Goal: Information Seeking & Learning: Find specific fact

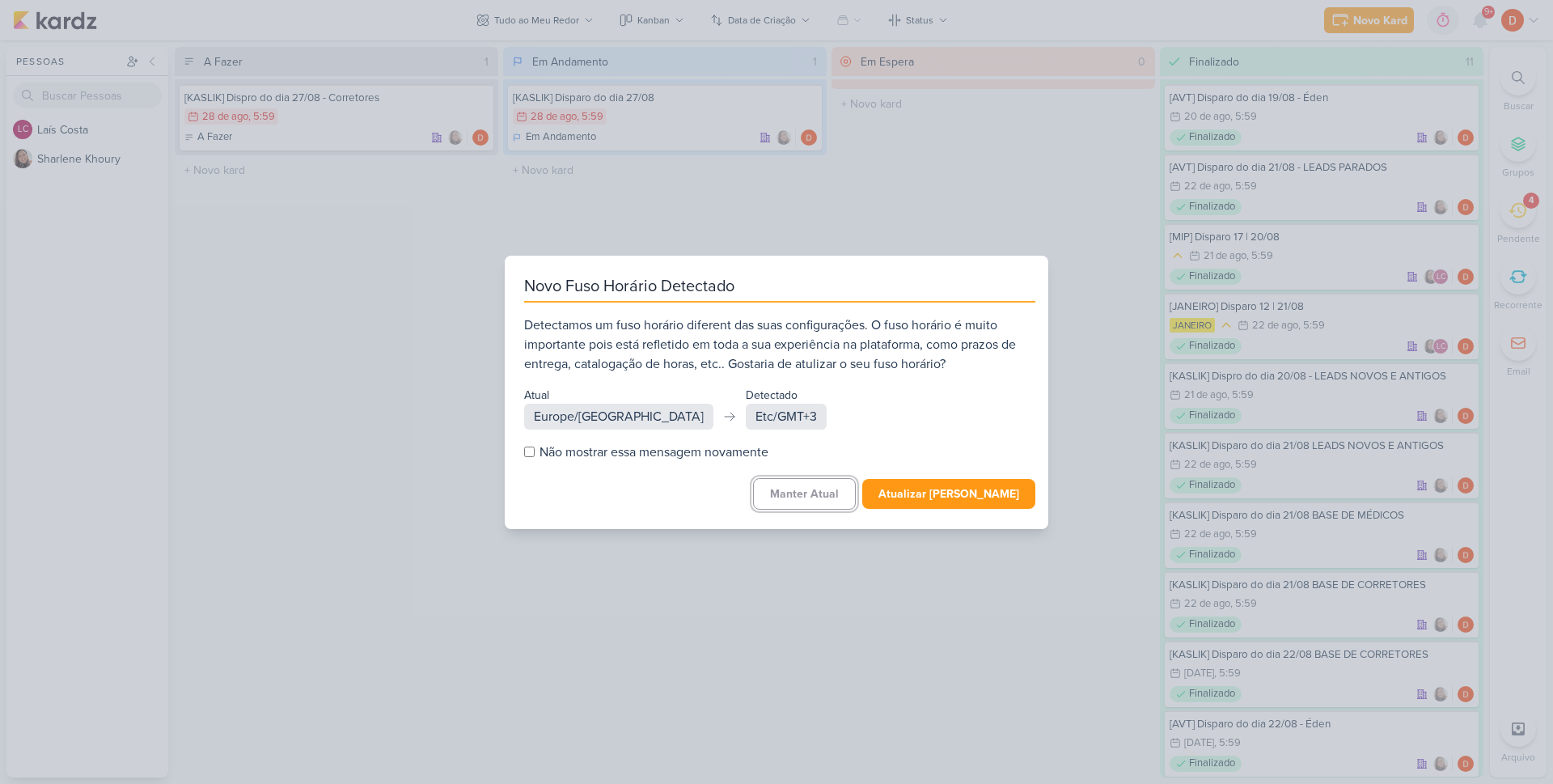
drag, startPoint x: 812, startPoint y: 501, endPoint x: 951, endPoint y: 484, distance: 140.0
click at [812, 500] on button "Manter Atual" at bounding box center [804, 493] width 103 height 31
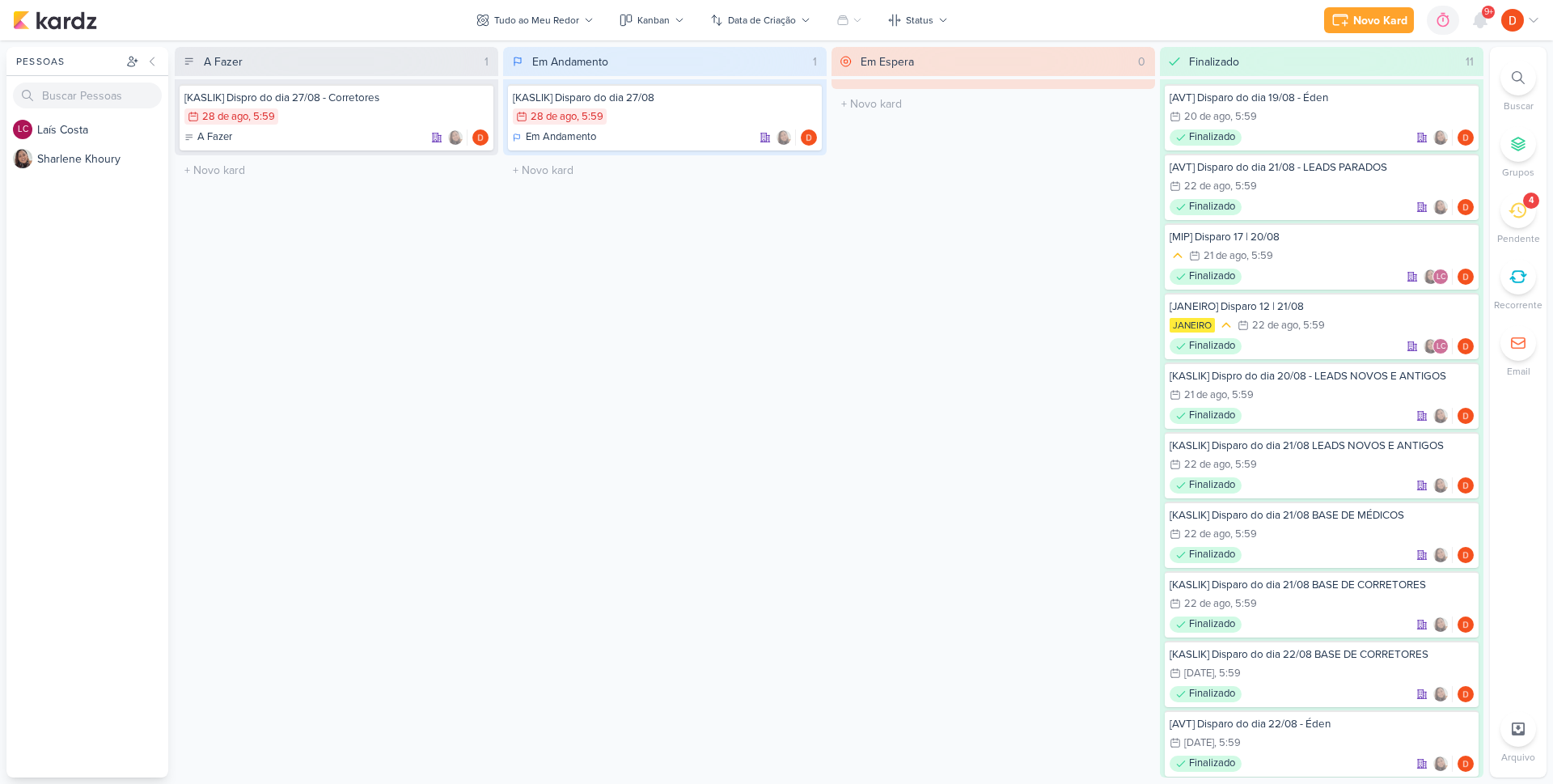
click at [1529, 216] on div "4" at bounding box center [1518, 211] width 36 height 36
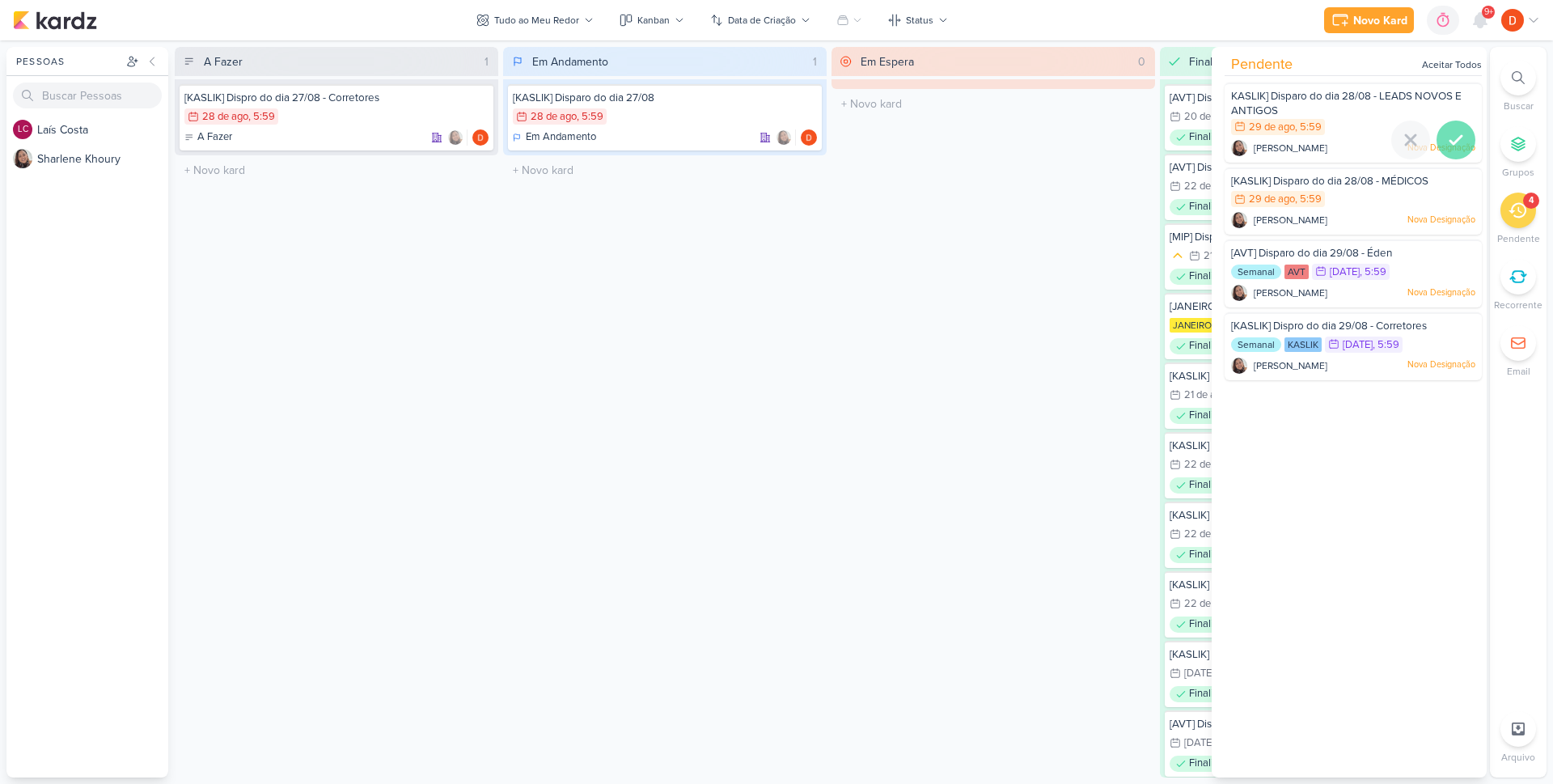
click at [1449, 138] on icon at bounding box center [1457, 140] width 20 height 20
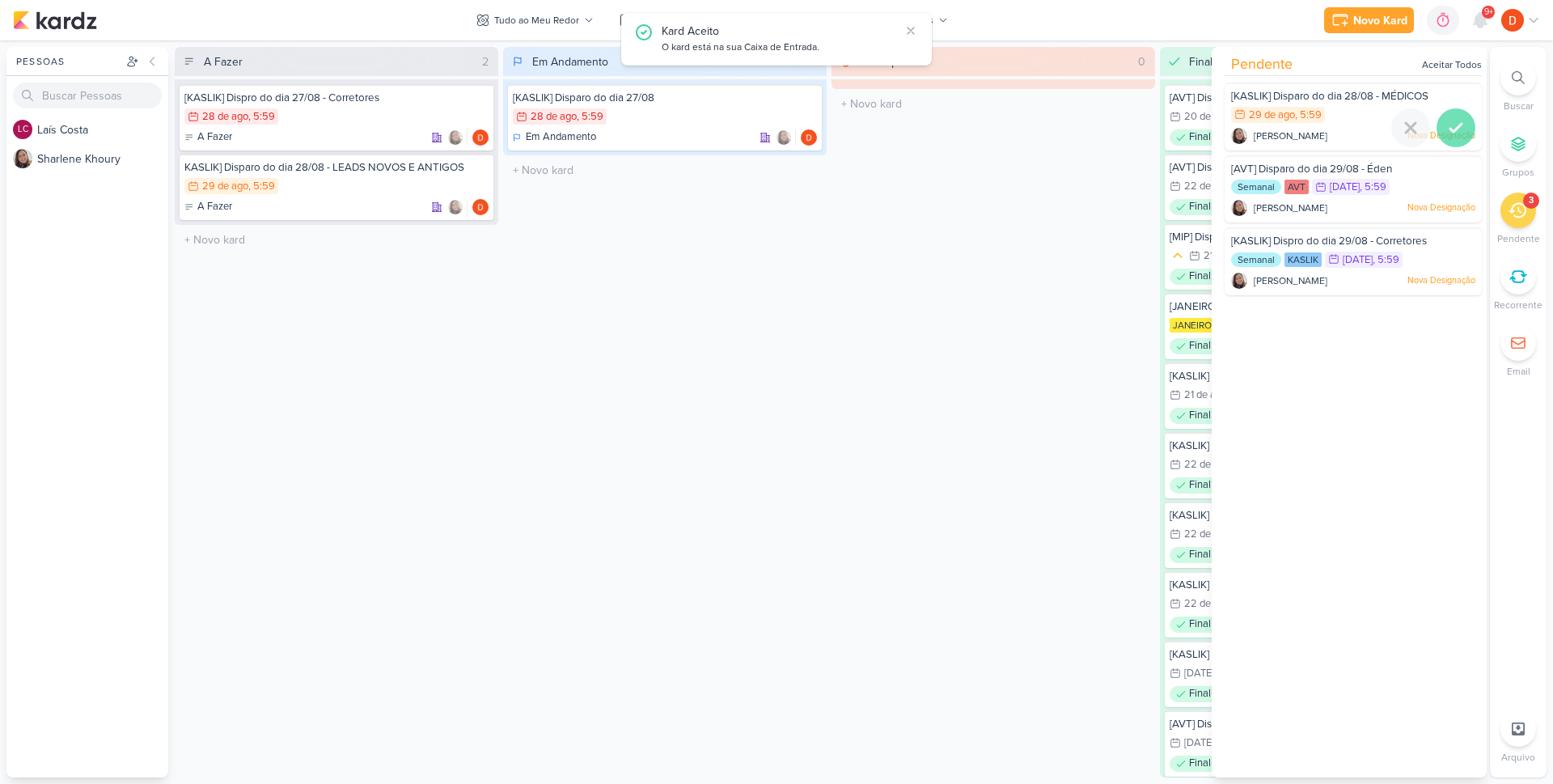
click at [1449, 125] on icon at bounding box center [1457, 128] width 20 height 20
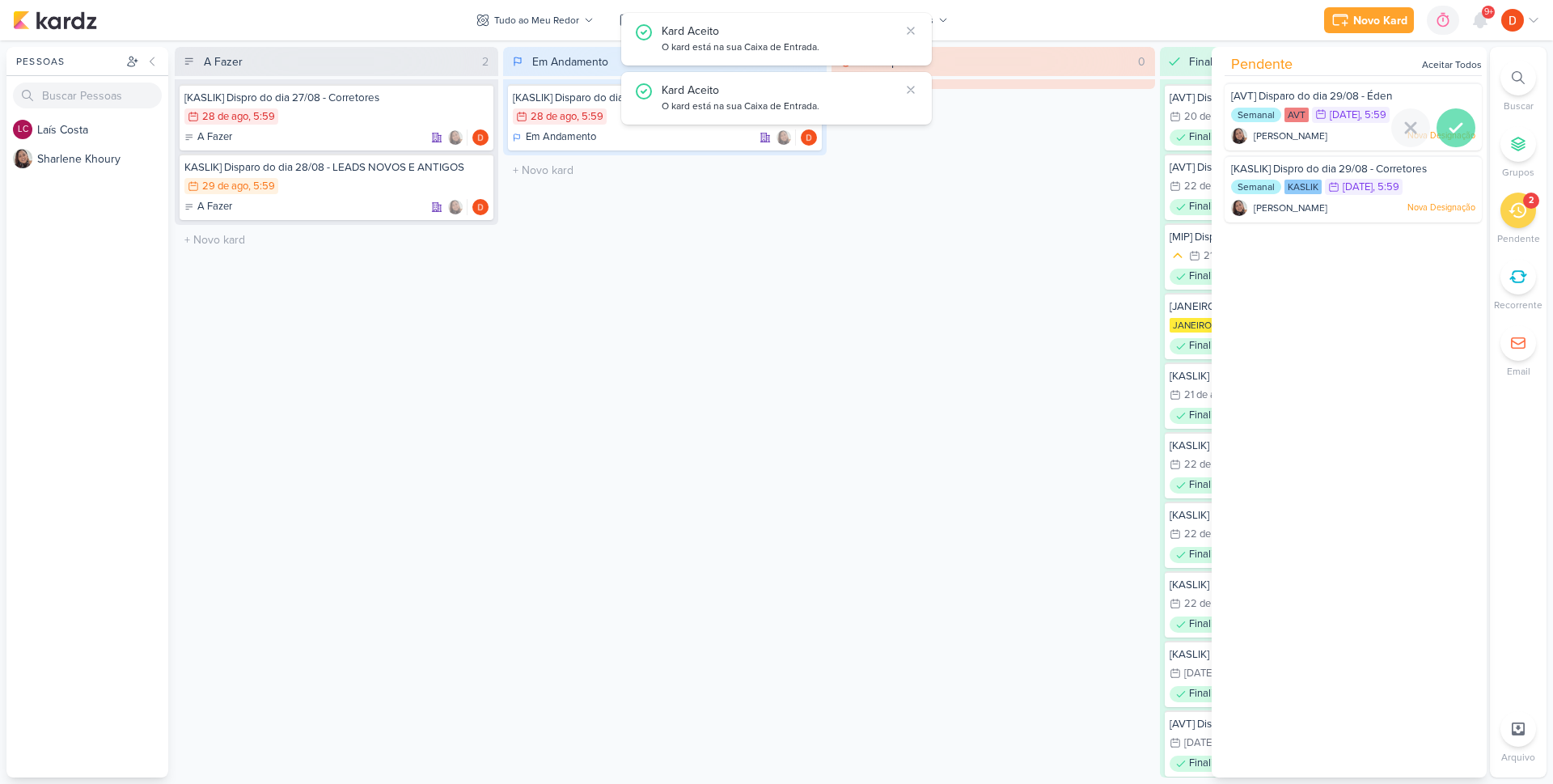
click at [1462, 129] on div at bounding box center [1456, 127] width 38 height 38
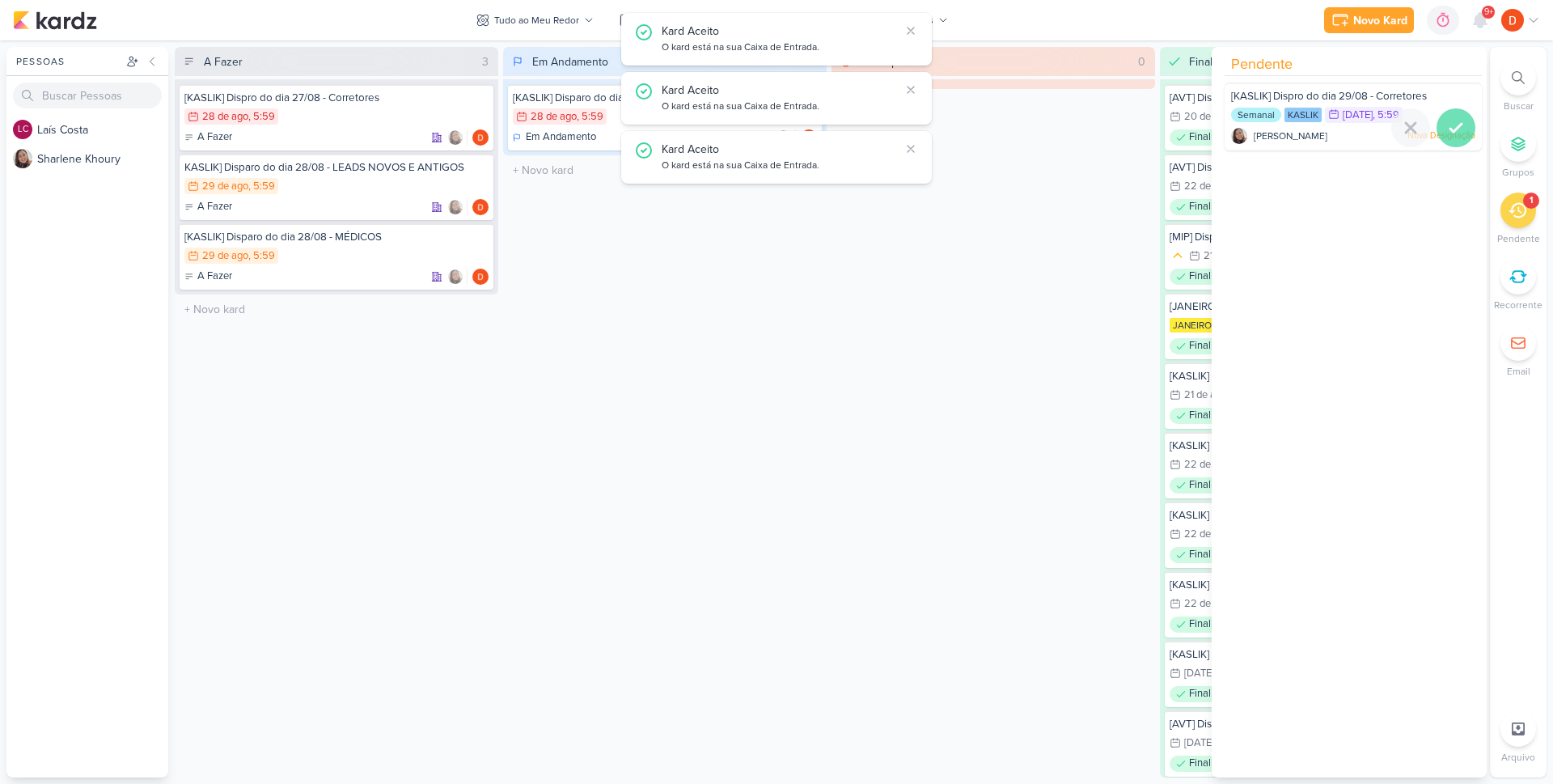
click at [1457, 121] on icon at bounding box center [1457, 128] width 20 height 20
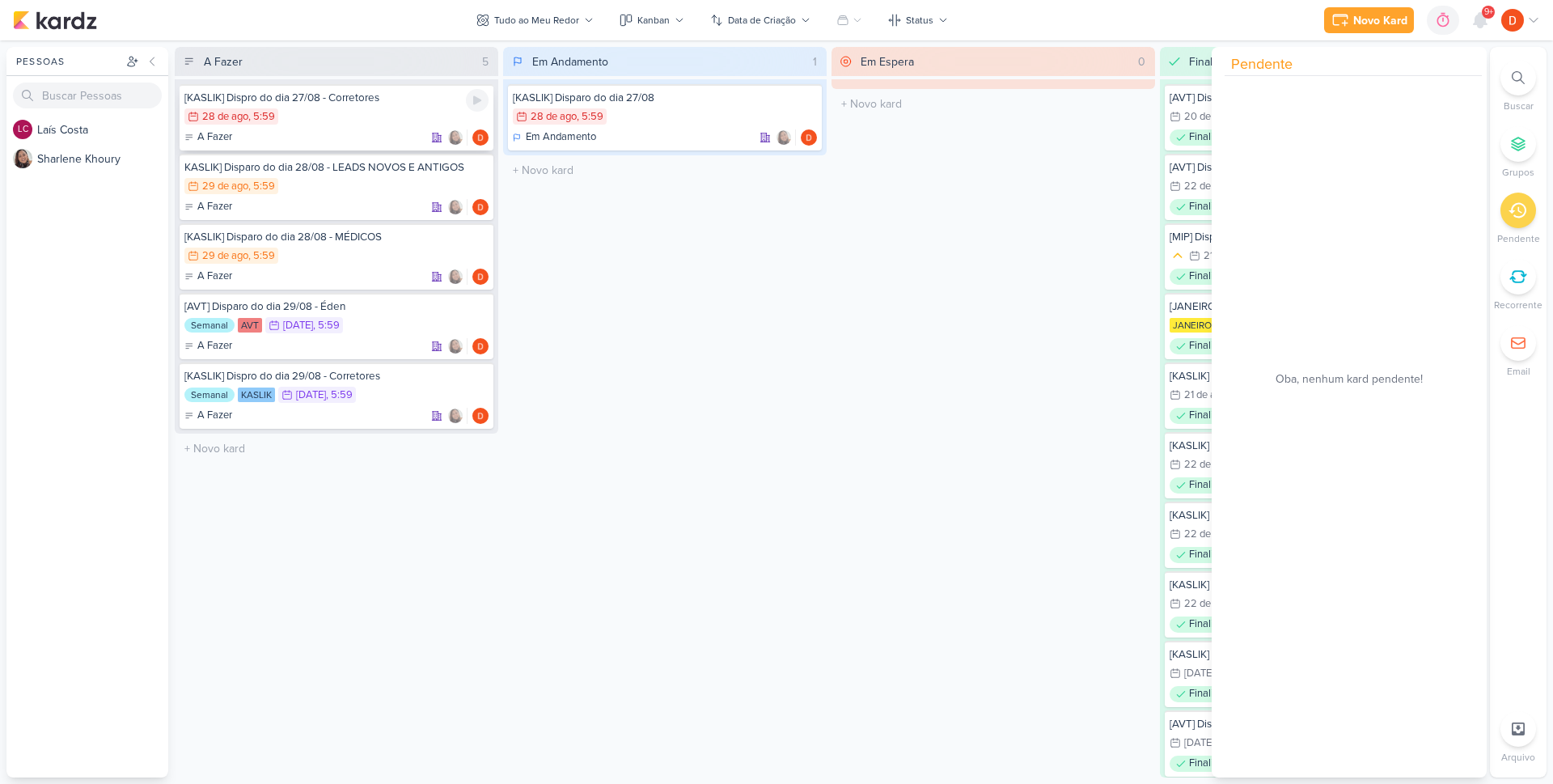
click at [365, 109] on div "28/8 [DATE] 5:59" at bounding box center [337, 117] width 305 height 18
click at [0, 0] on div at bounding box center [0, 0] width 0 height 0
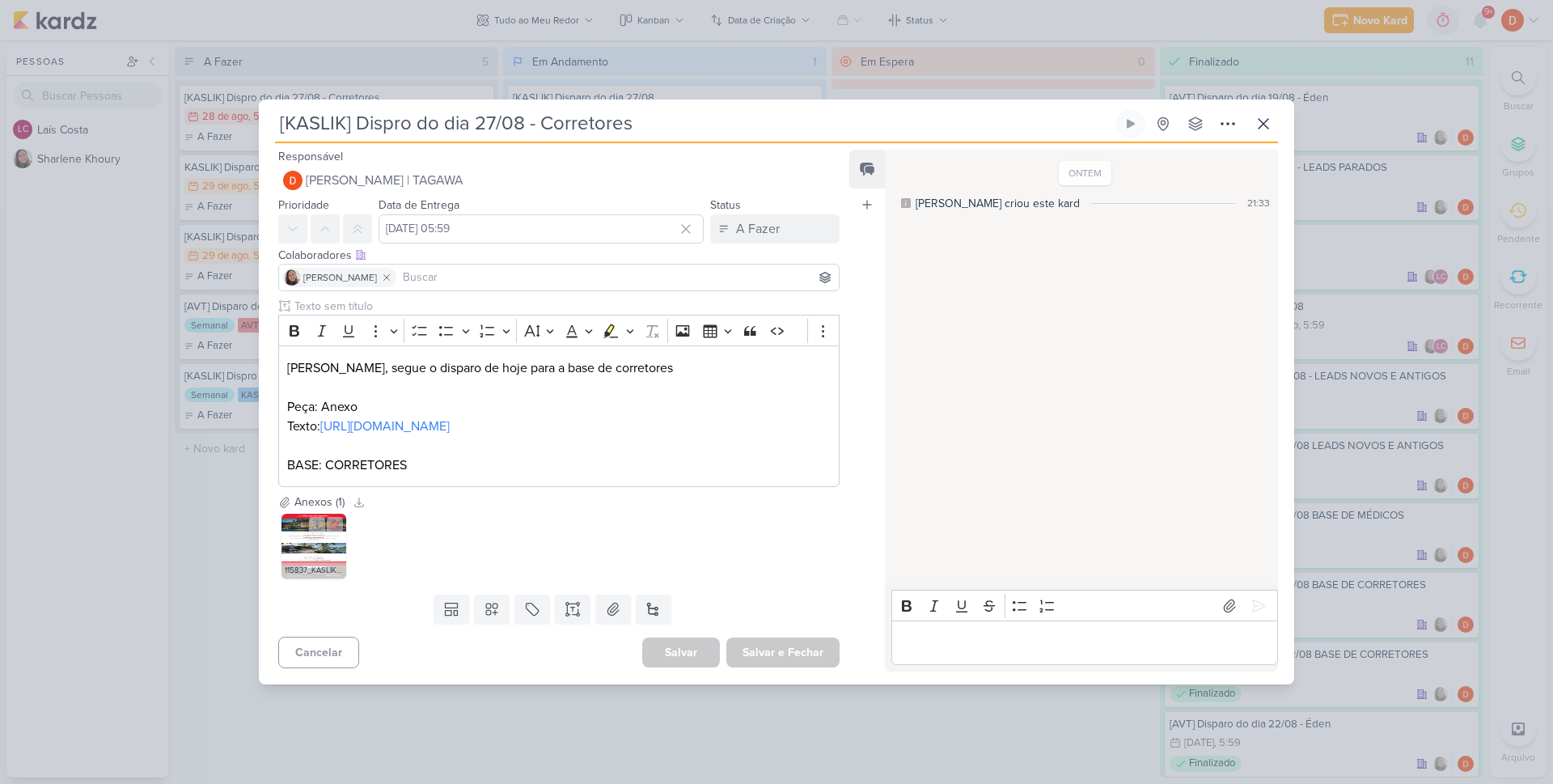
click at [318, 571] on img at bounding box center [313, 546] width 64 height 64
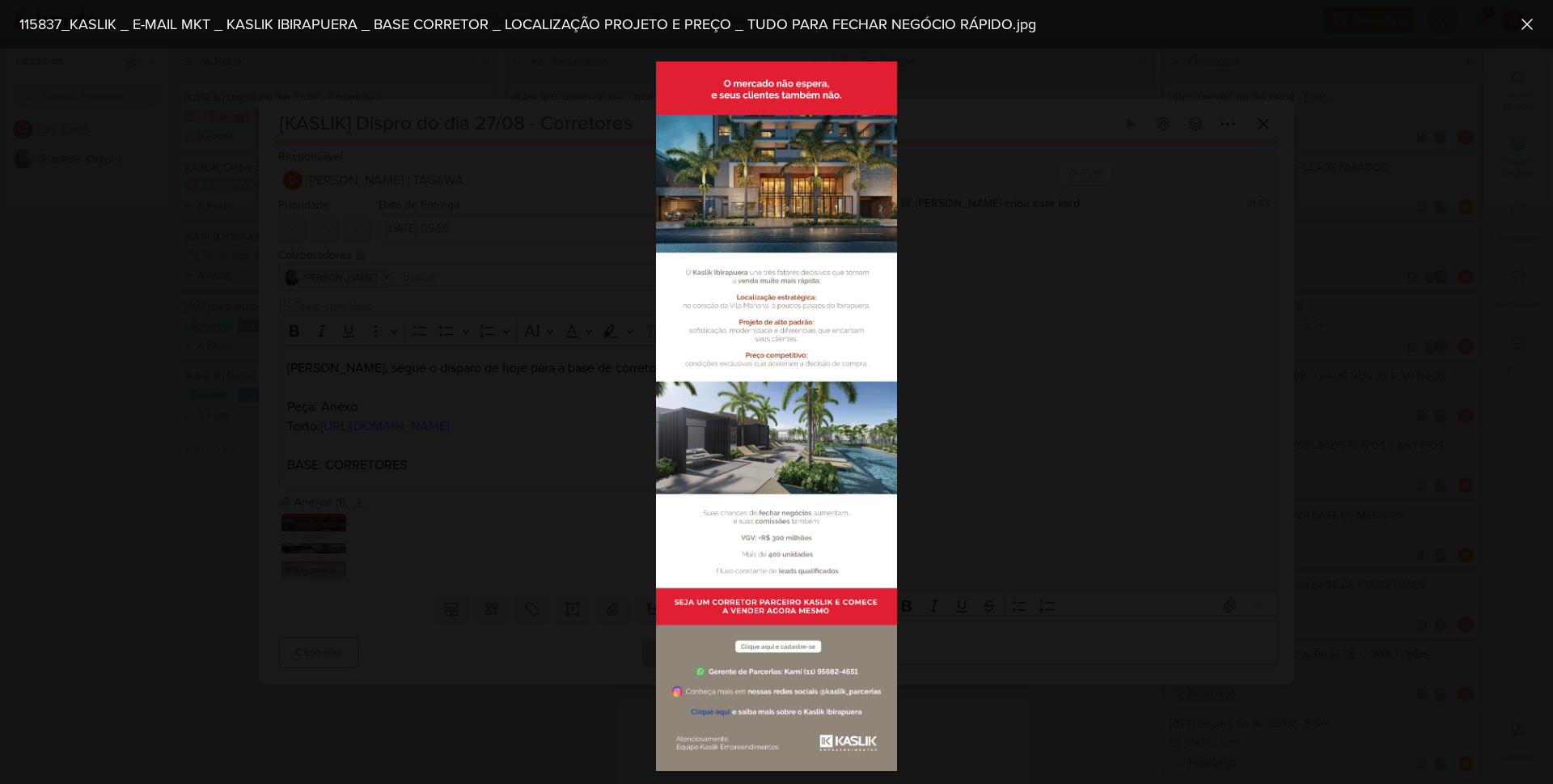
click at [1301, 374] on div at bounding box center [776, 415] width 1553 height 735
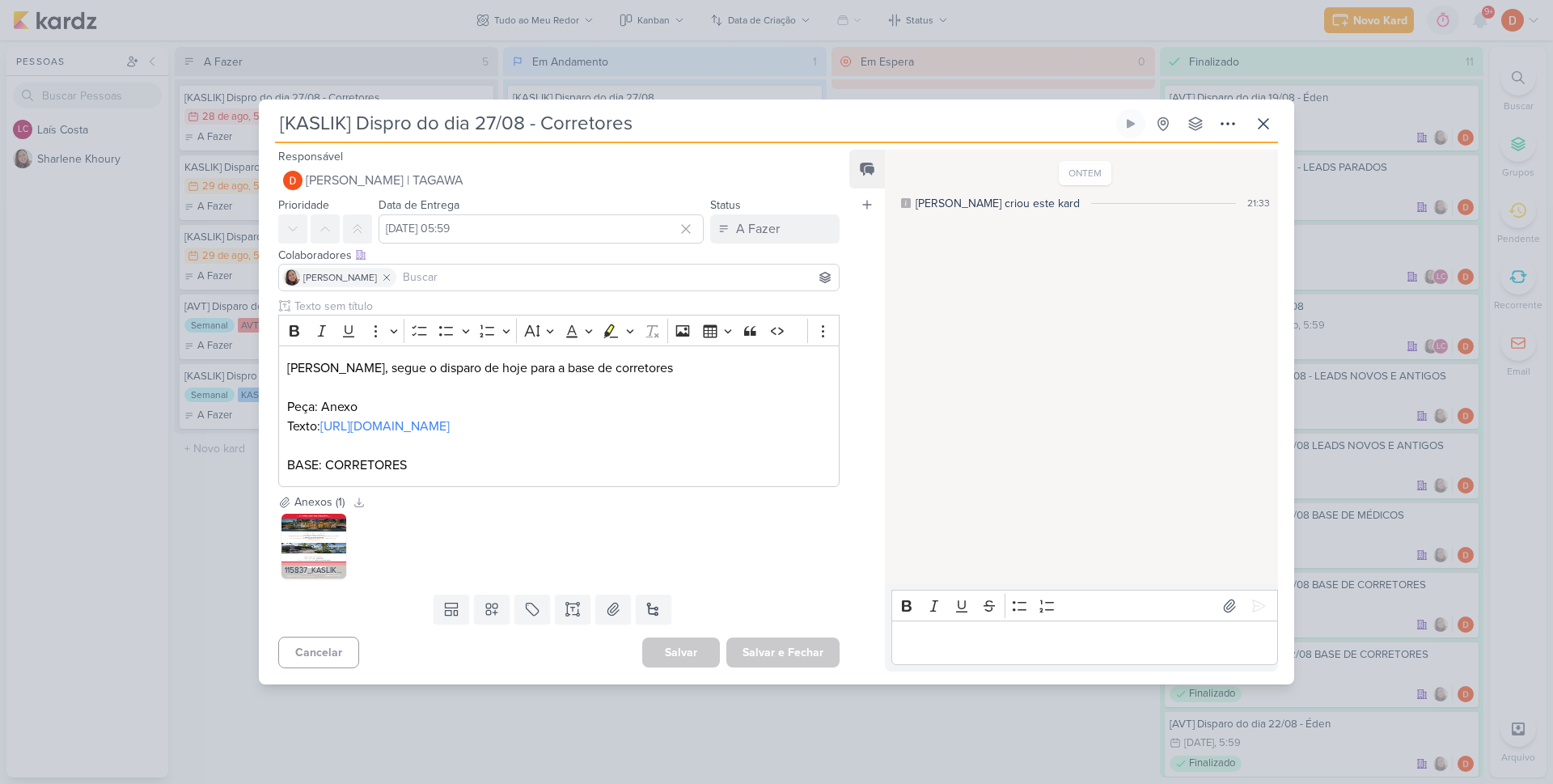
click at [410, 30] on div "[KASLIK] Dispro do dia 27/08 - Corretores Criado por [PERSON_NAME]" at bounding box center [776, 392] width 1553 height 784
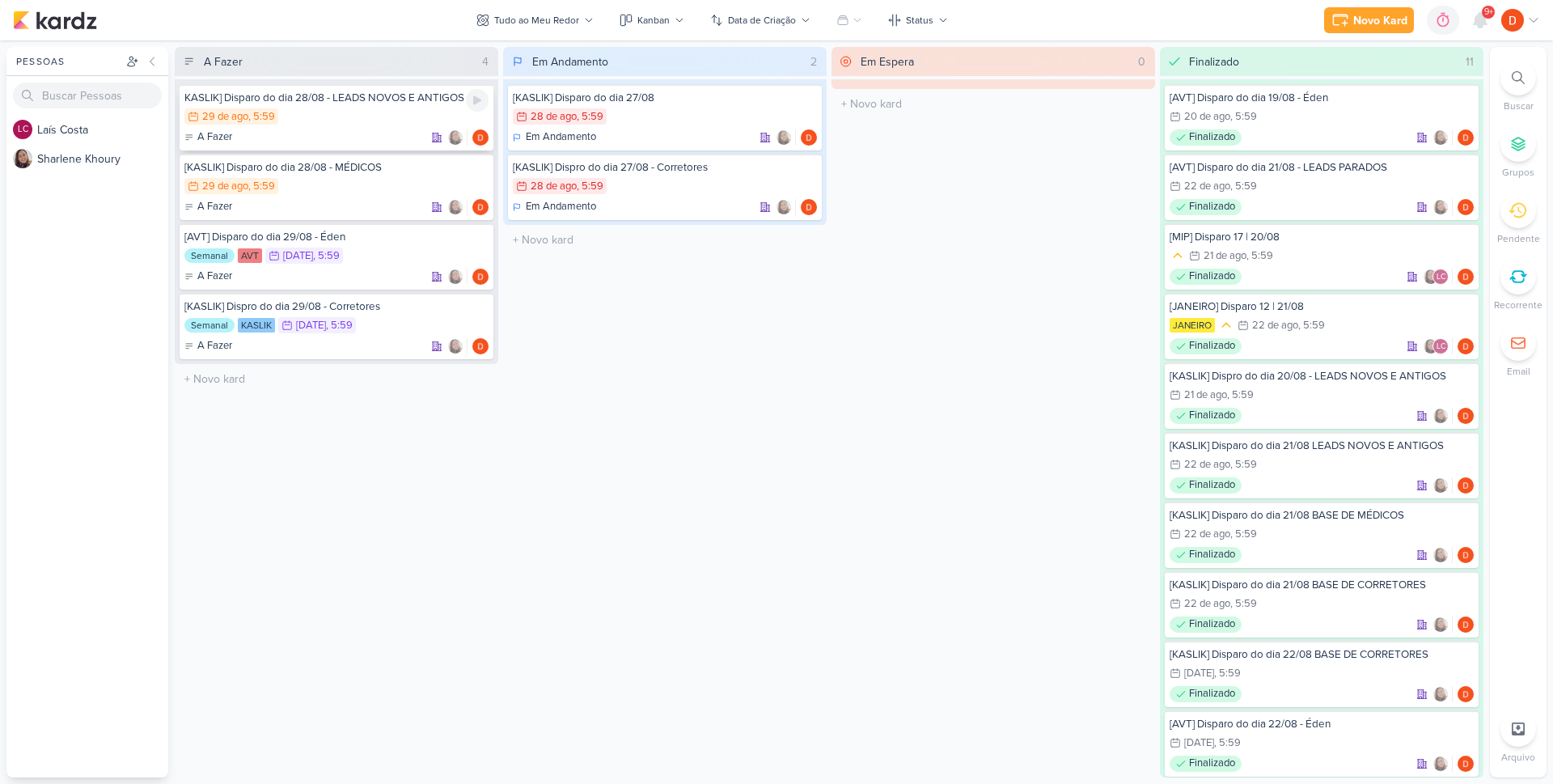
click at [328, 119] on div "29/8 [DATE] 5:59" at bounding box center [337, 117] width 305 height 18
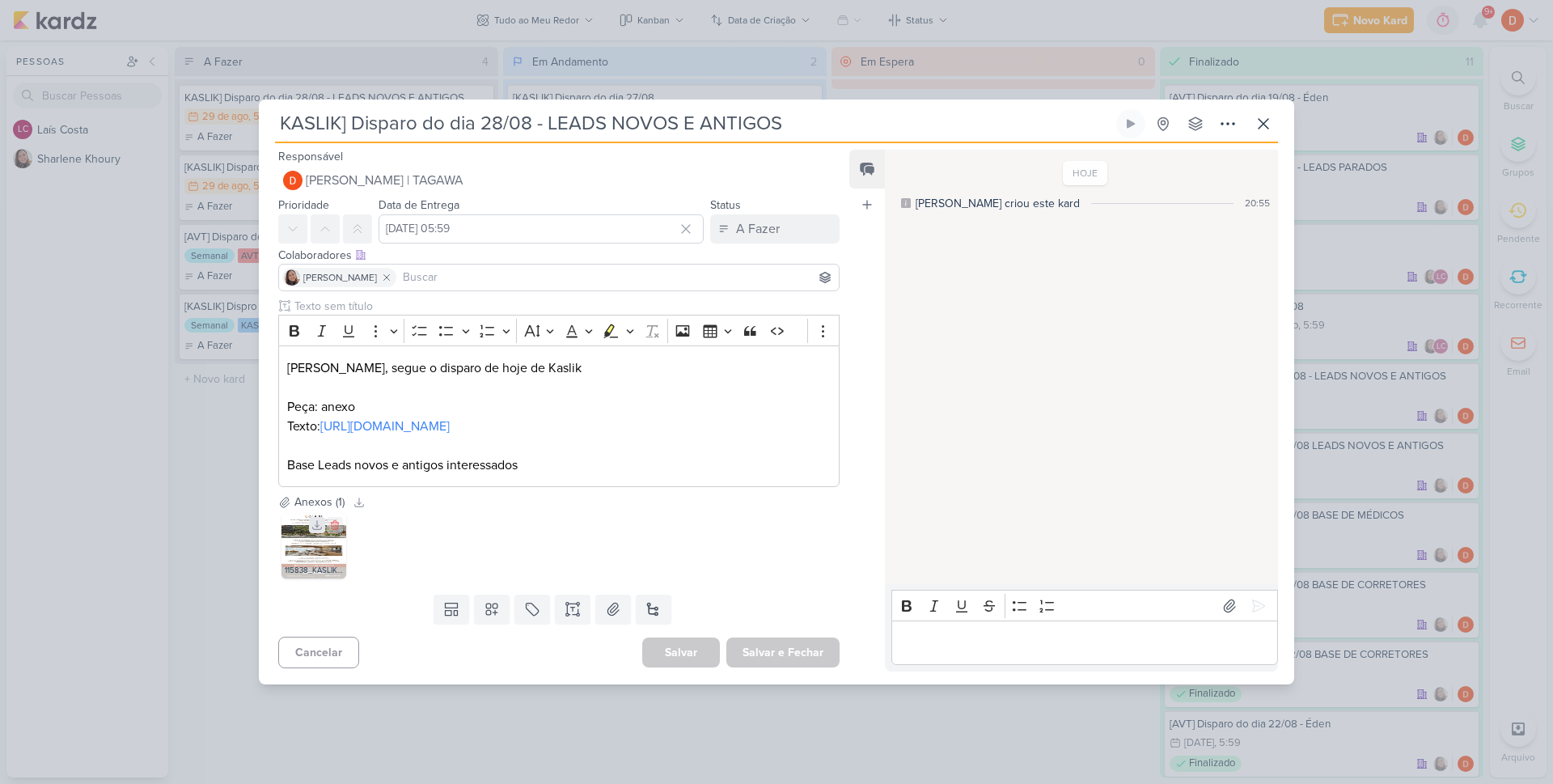
click at [315, 530] on icon at bounding box center [317, 525] width 12 height 12
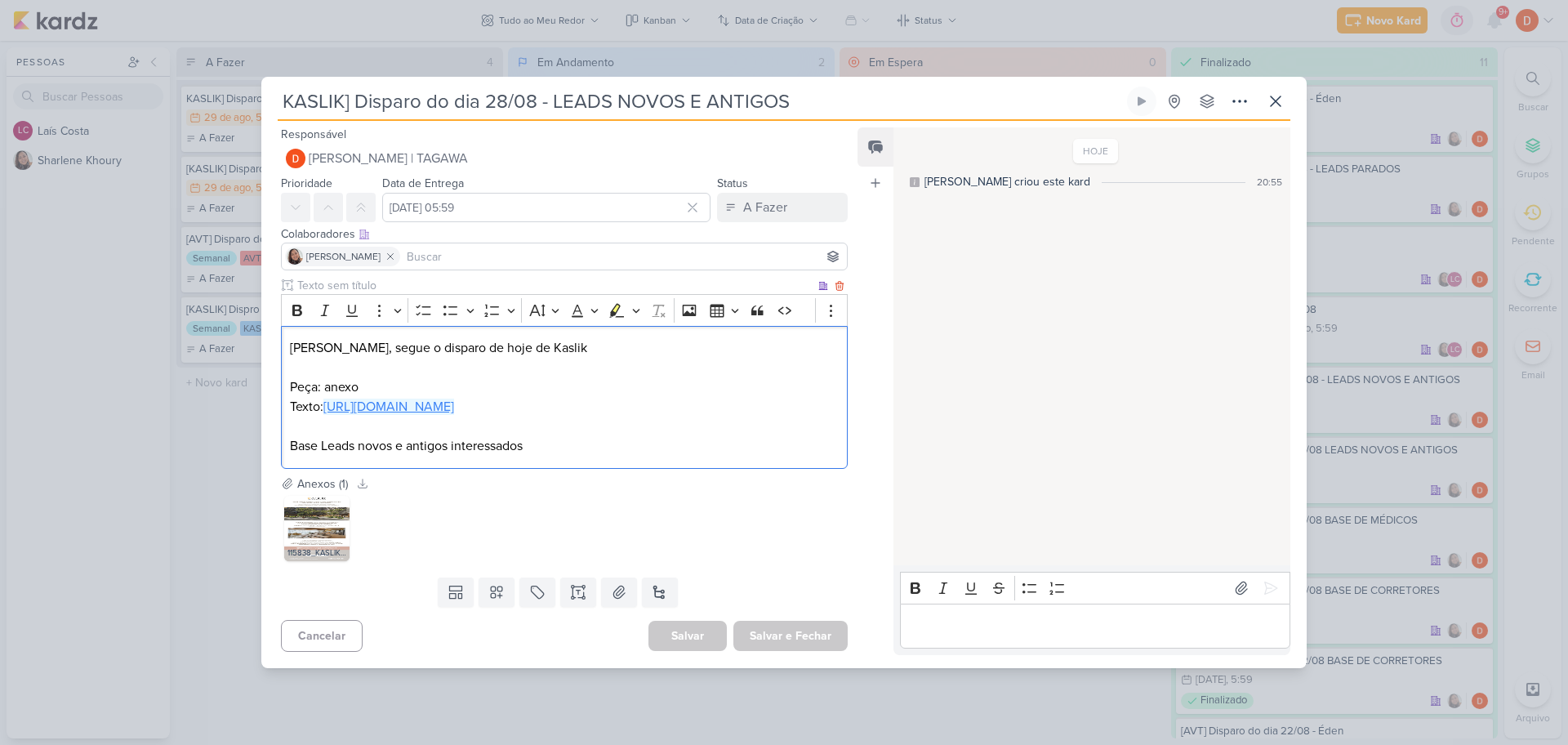
drag, startPoint x: 417, startPoint y: 409, endPoint x: 326, endPoint y: 395, distance: 92.1
click at [326, 397] on p "Texto: [URL][DOMAIN_NAME]" at bounding box center [564, 407] width 549 height 20
copy link "[URL][DOMAIN_NAME]"
drag, startPoint x: 207, startPoint y: 403, endPoint x: 216, endPoint y: 395, distance: 12.0
click at [208, 404] on div "KASLIK] Disparo do dia 28/08 - LEADS NOVOS E ANTIGOS" at bounding box center [784, 372] width 1568 height 745
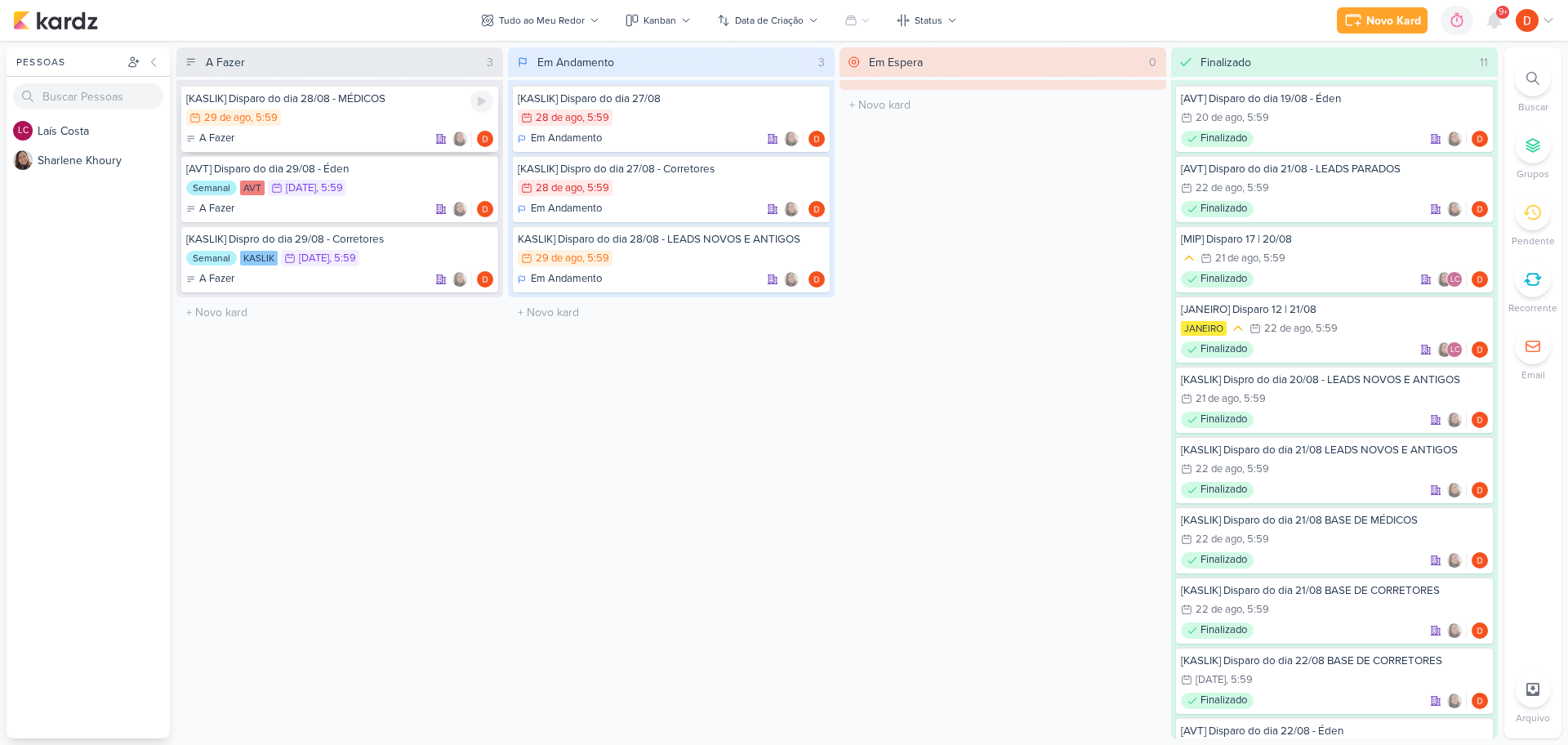
click at [414, 111] on div "29/8 [DATE] 5:59" at bounding box center [340, 118] width 307 height 18
click at [0, 0] on div at bounding box center [0, 0] width 0 height 0
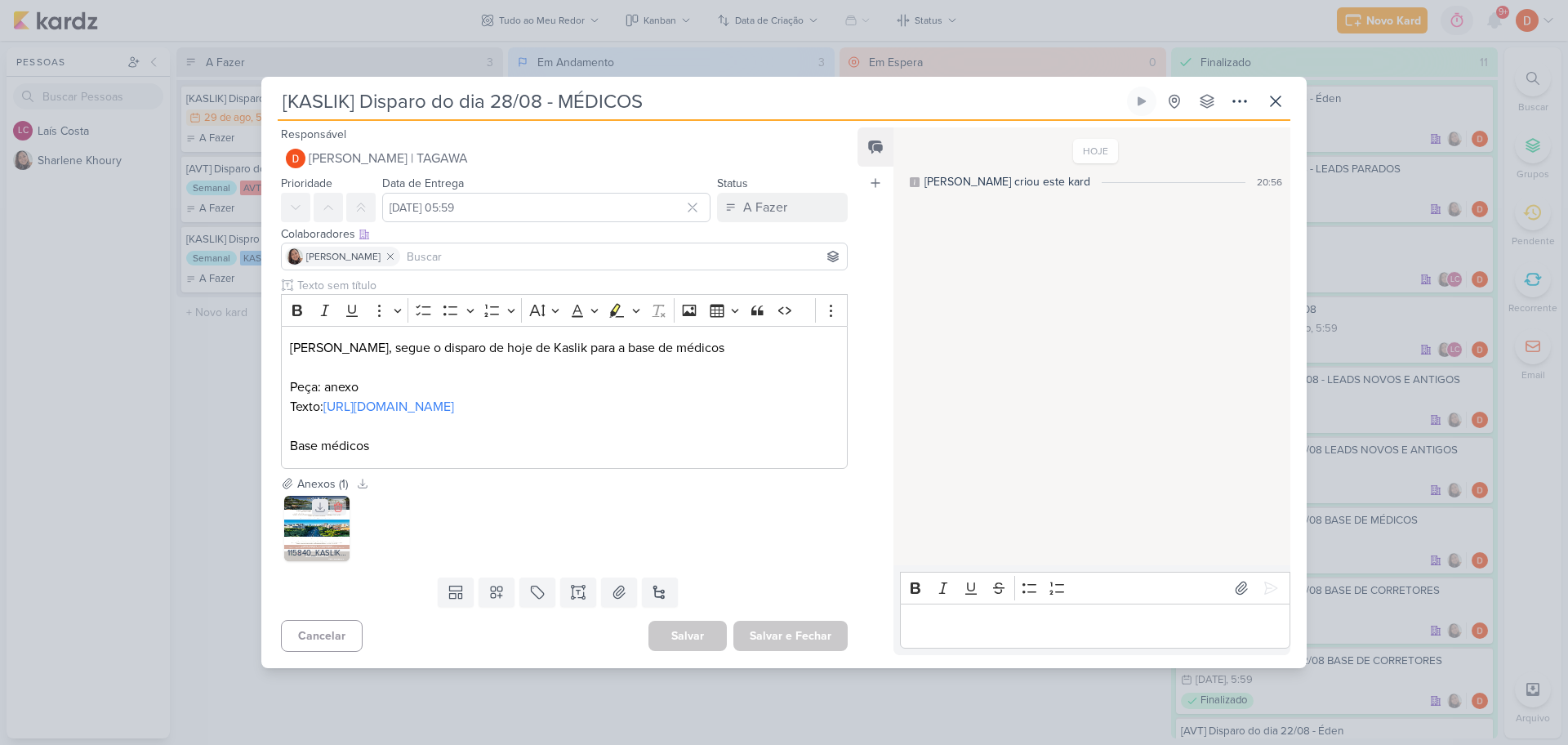
click at [319, 513] on icon at bounding box center [320, 507] width 12 height 12
drag, startPoint x: 638, startPoint y: 417, endPoint x: 327, endPoint y: 398, distance: 311.6
click at [327, 398] on p "Texto: [URL][DOMAIN_NAME]" at bounding box center [564, 407] width 549 height 20
copy link "[URL][DOMAIN_NAME]"
click at [227, 355] on div "[KASLIK] Disparo do dia 28/08 - MÉDICOS Criado por [PERSON_NAME]" at bounding box center [784, 372] width 1568 height 745
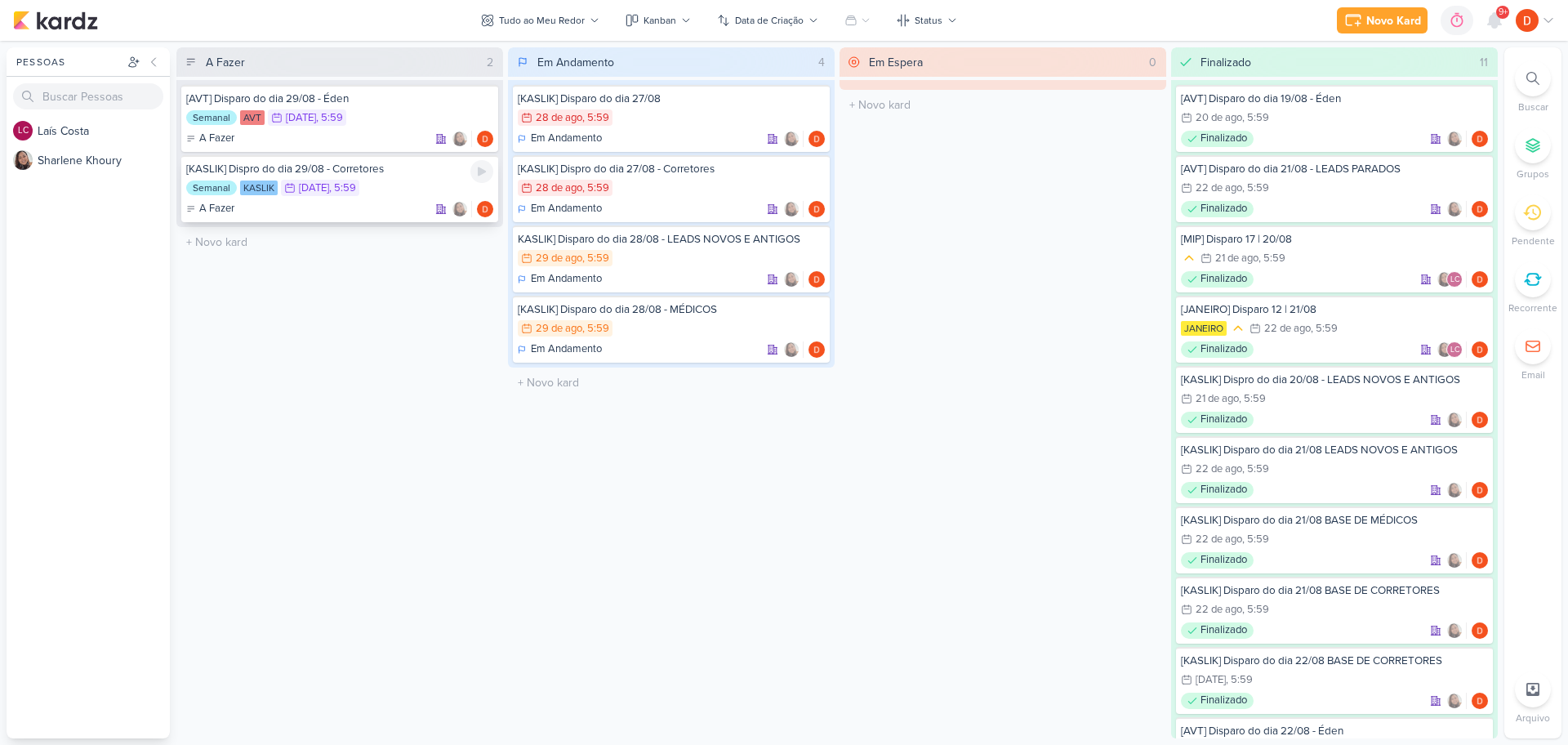
click at [403, 185] on div "Semanal [GEOGRAPHIC_DATA] 30/8 [DATE] 5:59" at bounding box center [340, 189] width 307 height 18
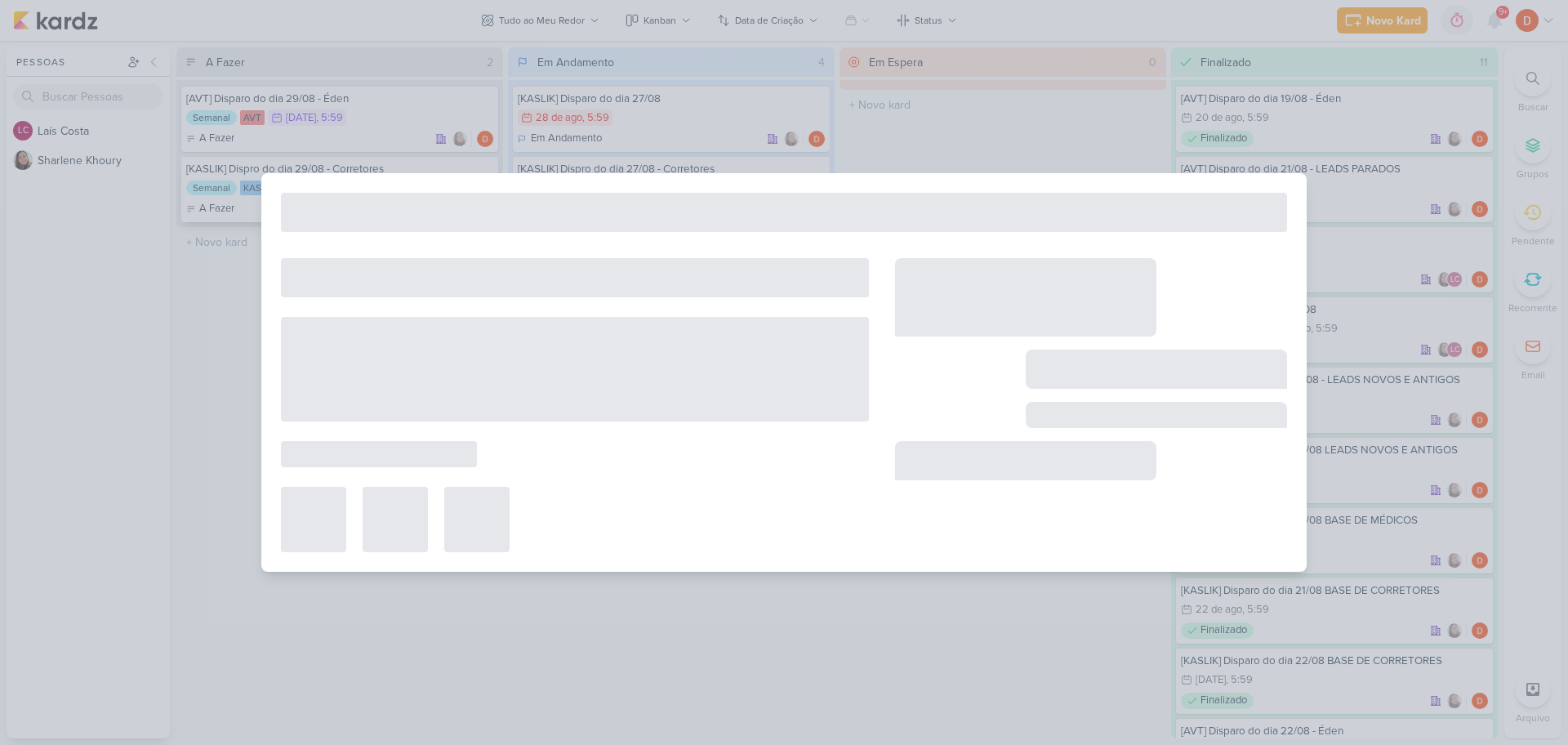
click at [403, 185] on div at bounding box center [784, 372] width 1046 height 399
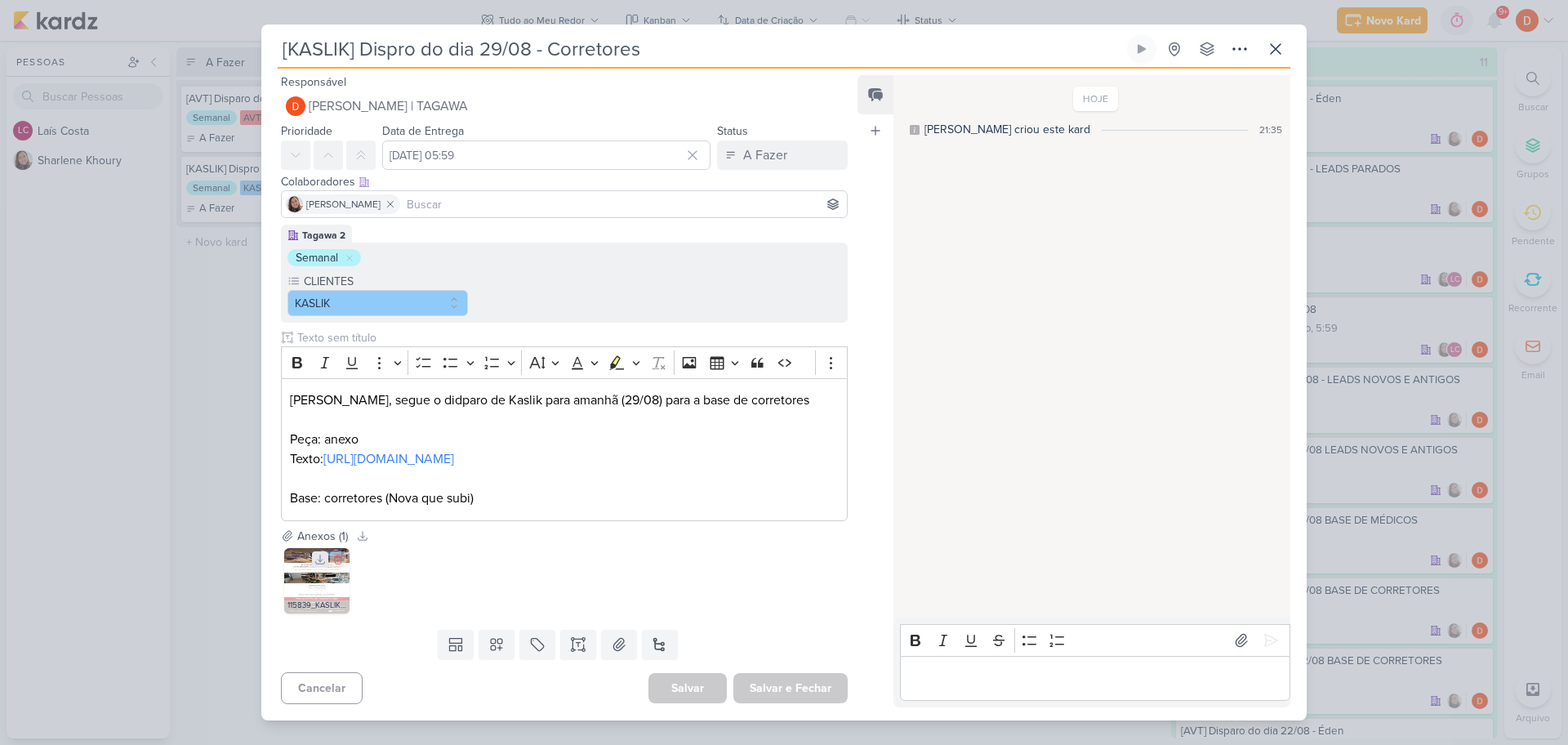
click at [322, 564] on icon at bounding box center [321, 559] width 9 height 9
click at [316, 566] on icon at bounding box center [320, 559] width 12 height 12
drag, startPoint x: 372, startPoint y: 486, endPoint x: 273, endPoint y: 474, distance: 99.7
click at [273, 474] on div "Tagawa 2 Semanal CLIENTES [GEOGRAPHIC_DATA]" at bounding box center [558, 375] width 593 height 302
copy link "[URL][DOMAIN_NAME]"
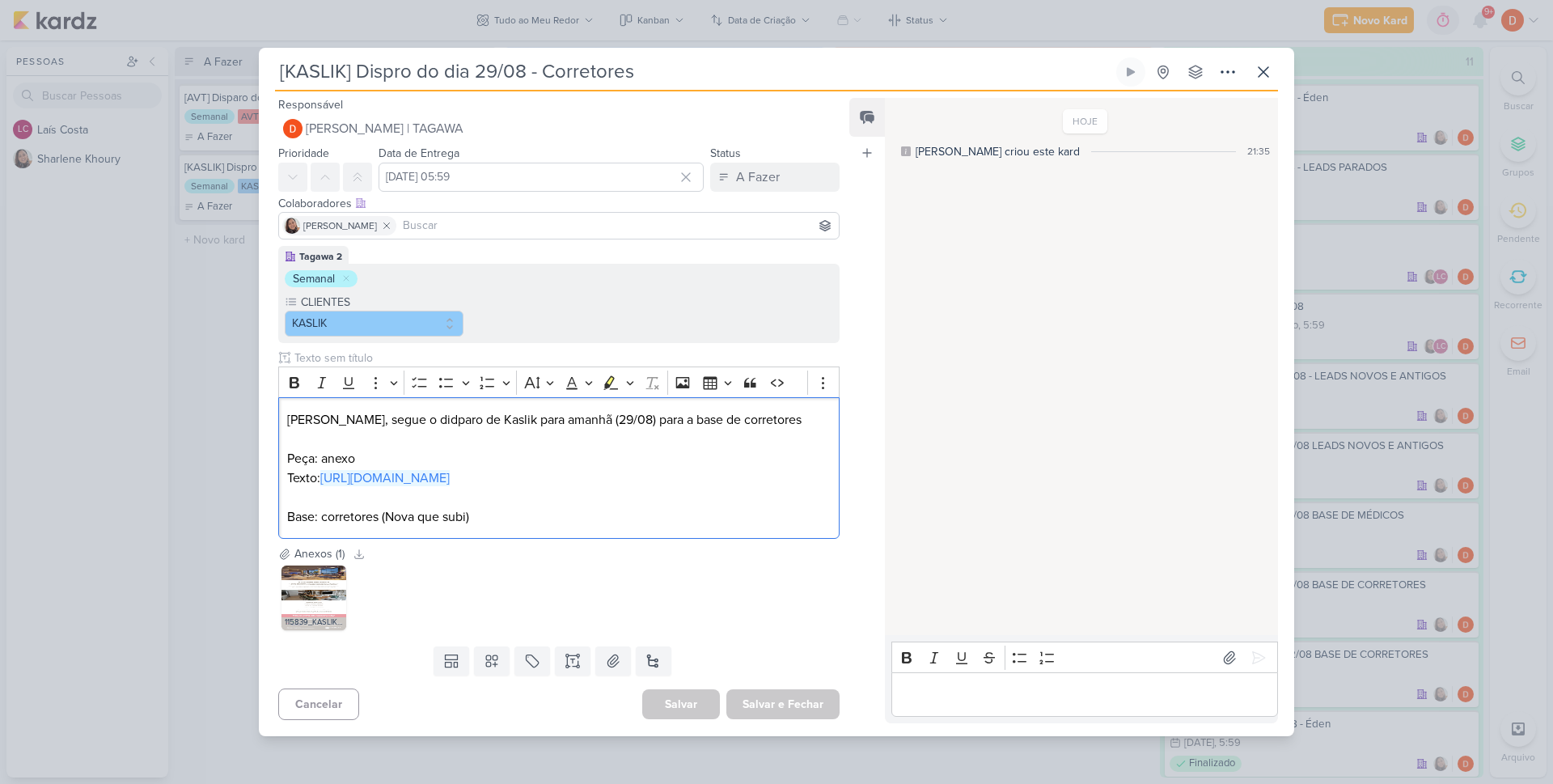
click at [200, 287] on div "[KASLIK] Dispro do dia 29/08 - Corretores Criado por [PERSON_NAME]" at bounding box center [776, 392] width 1553 height 784
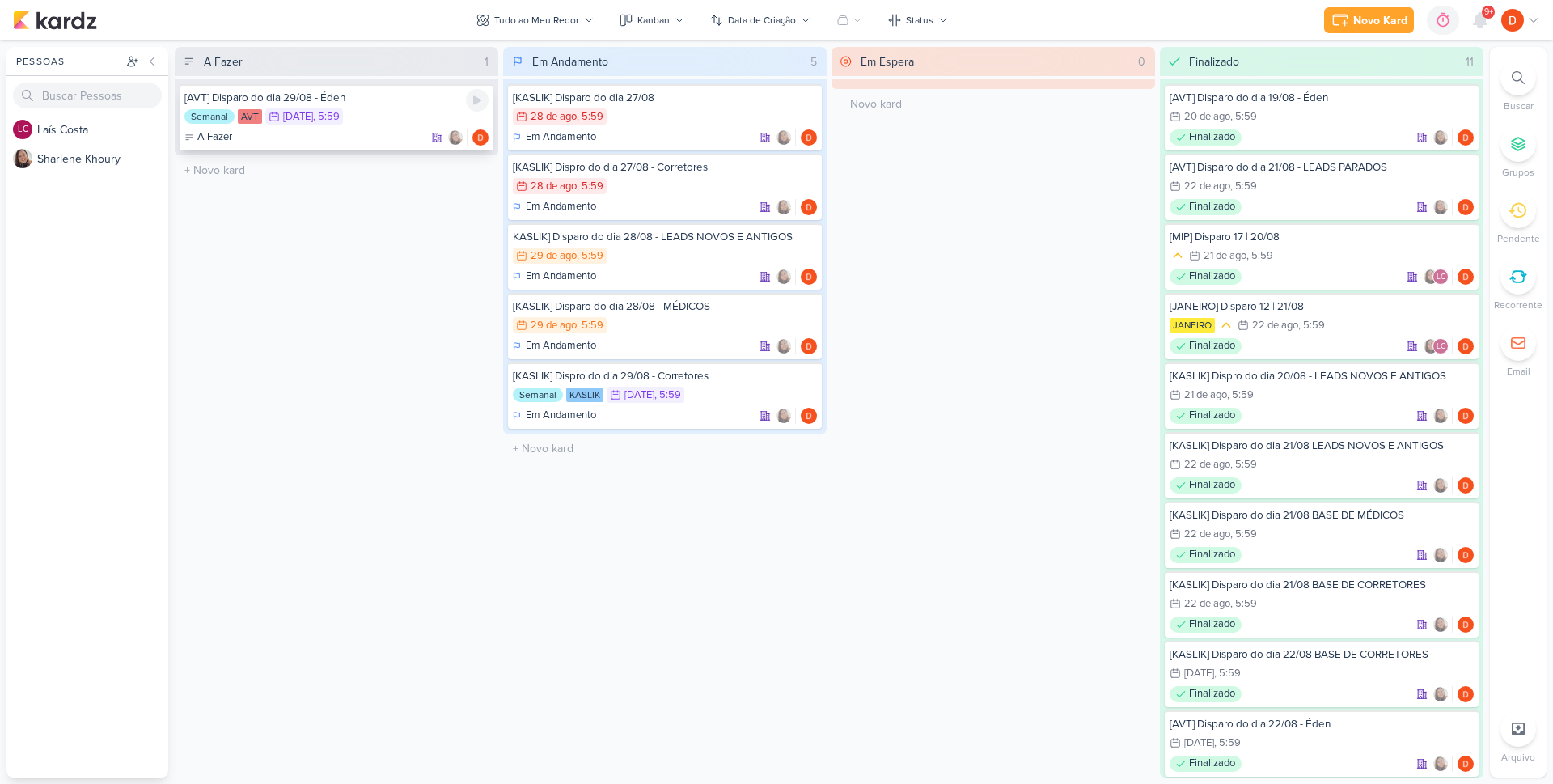
click at [420, 107] on div "[AVT] Disparo do dia 29/08 - Éden Semanal AVT 30/8 [DATE] 5:59 A Fazer" at bounding box center [336, 117] width 313 height 66
click at [0, 0] on div at bounding box center [0, 0] width 0 height 0
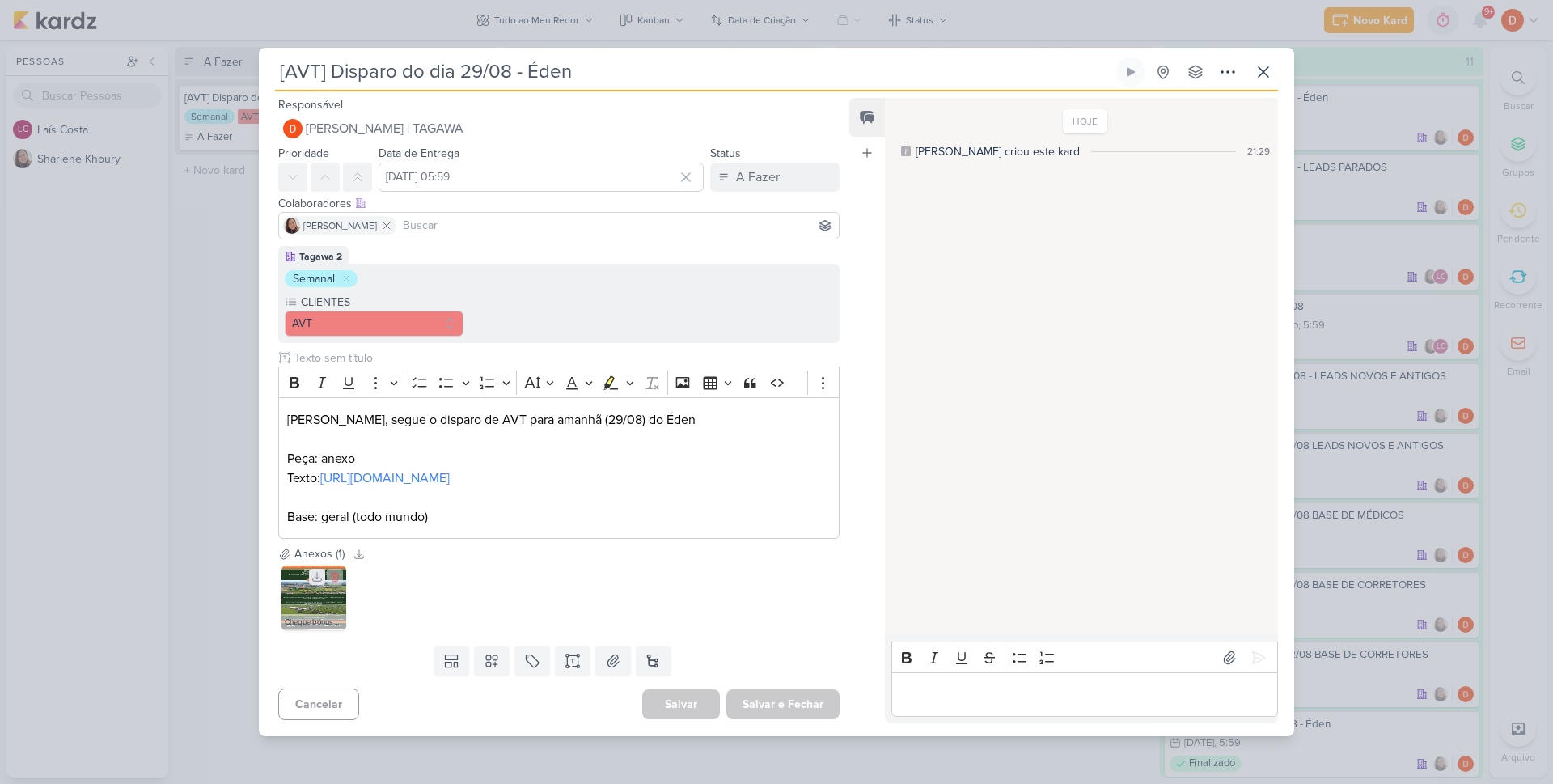
click at [315, 582] on icon at bounding box center [317, 577] width 12 height 12
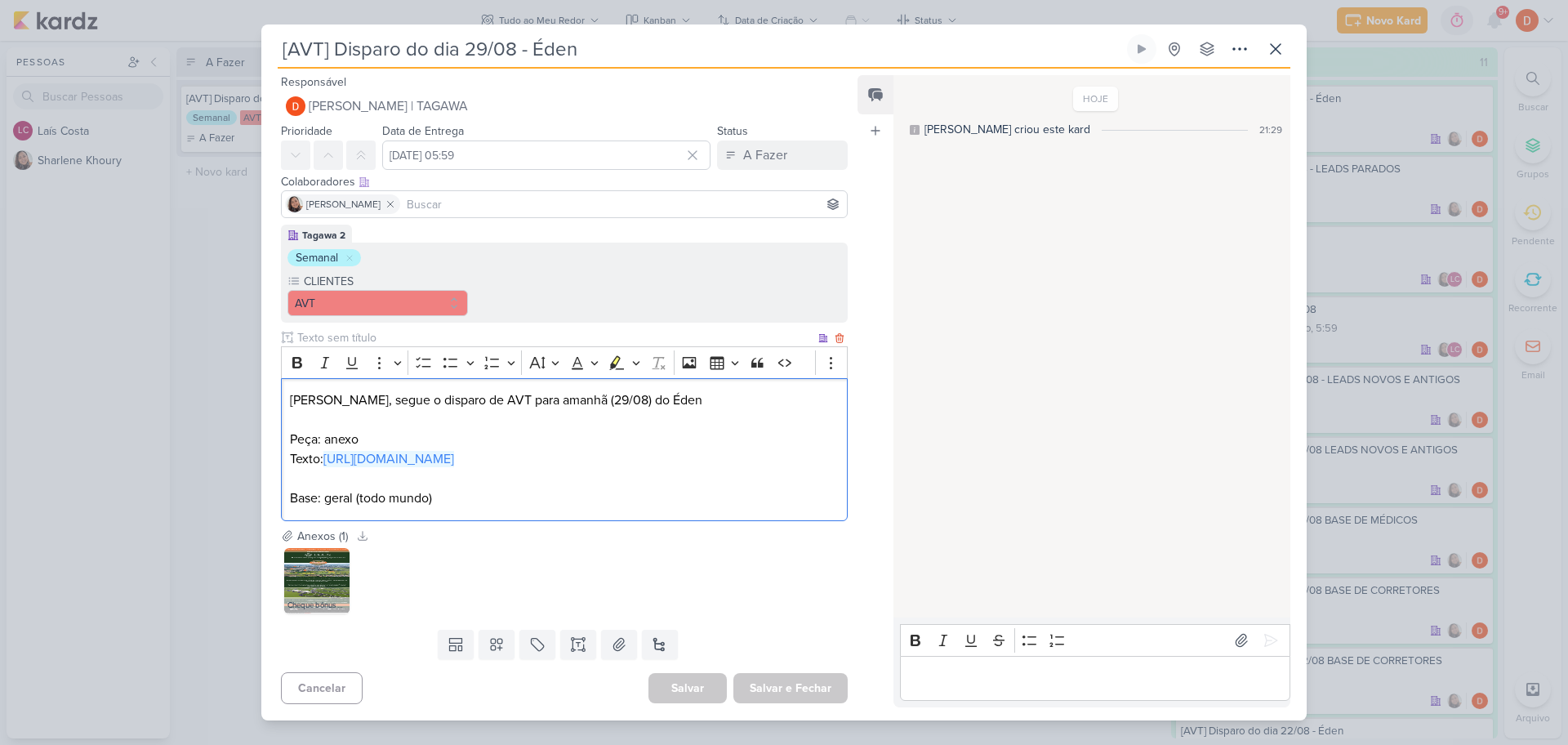
drag, startPoint x: 380, startPoint y: 487, endPoint x: 289, endPoint y: 472, distance: 92.2
click at [289, 472] on div "[PERSON_NAME], segue o disparo de AVT para amanhã (29/08) do Éden Peça: anexo T…" at bounding box center [564, 449] width 567 height 143
copy link "[URL][DOMAIN_NAME]"
click at [225, 287] on div "[AVT] Disparo do dia 29/08 - Éden Criado por [PERSON_NAME]" at bounding box center [784, 372] width 1568 height 745
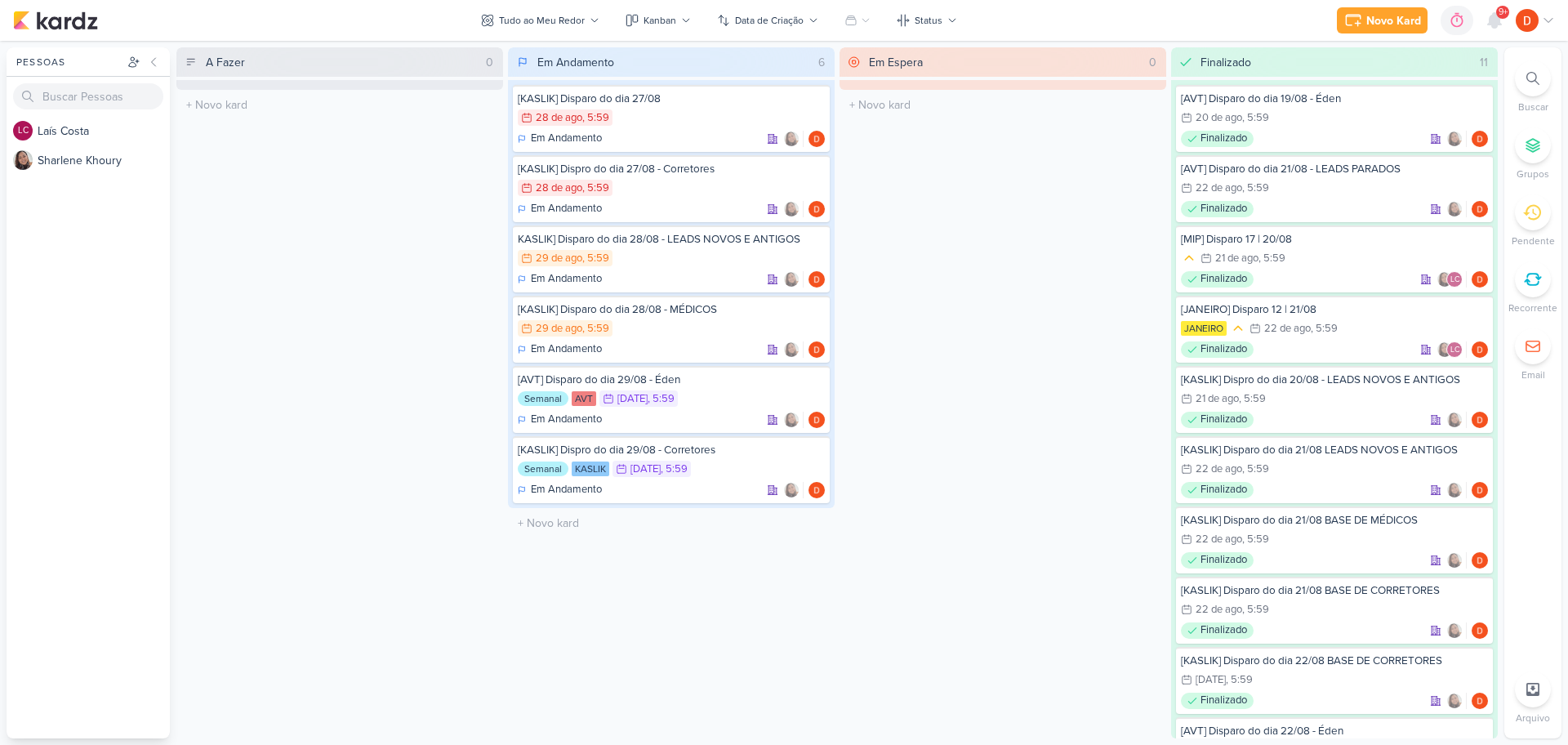
click at [352, 236] on div "A Fazer 0 O título do kard deve ter menos que 100 caracteres" at bounding box center [340, 393] width 326 height 691
click at [1013, 307] on div "Em Espera 0 O título do kard deve ter menos que 100 caracteres" at bounding box center [1003, 393] width 326 height 691
